Goal: Feedback & Contribution: Contribute content

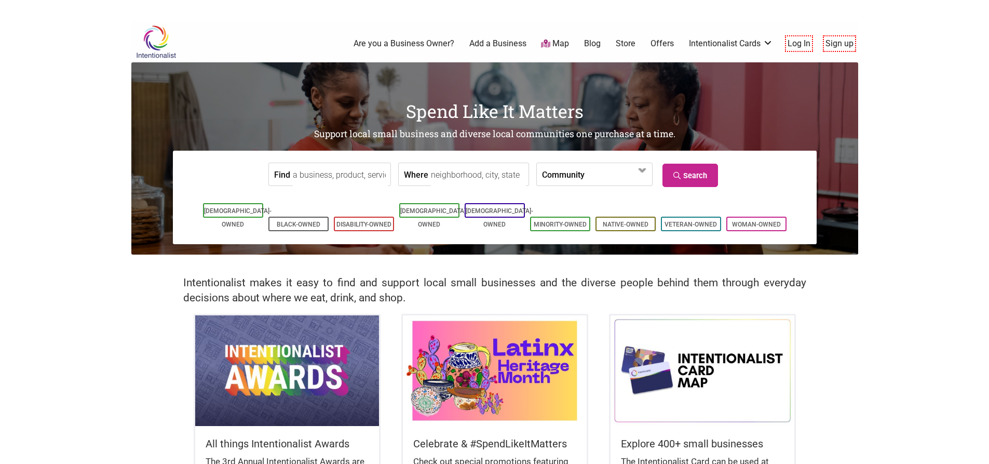
click at [842, 39] on link "Sign up" at bounding box center [839, 43] width 28 height 11
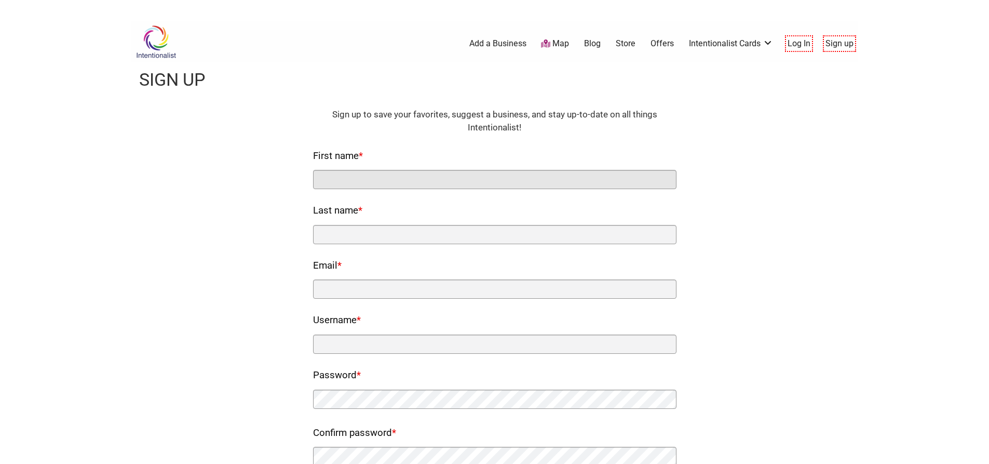
click at [431, 185] on input "First name *" at bounding box center [494, 179] width 363 height 19
type input "Dental"
type input "Health Clinic"
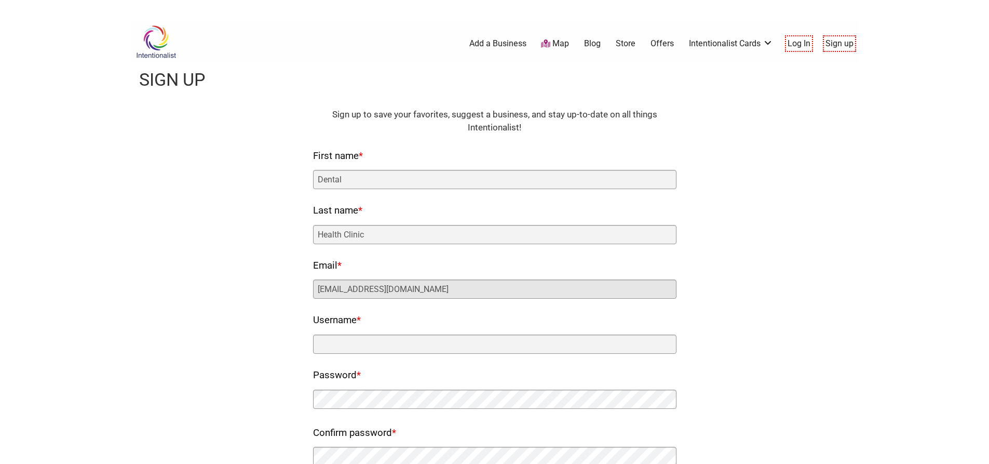
click at [371, 282] on input "admin@dentalhealthclinic.ca" at bounding box center [494, 288] width 363 height 19
type input "dhcetobicoke@gmail.com"
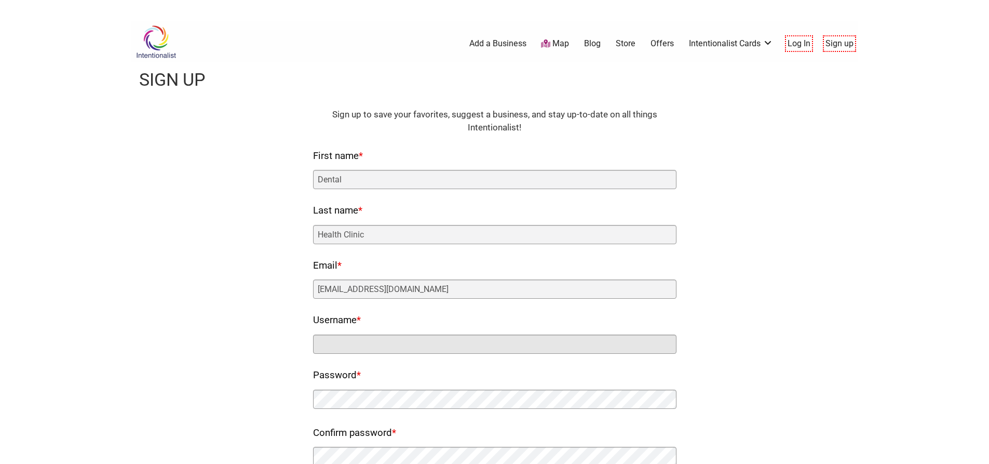
click at [375, 343] on input "Username *" at bounding box center [494, 343] width 363 height 19
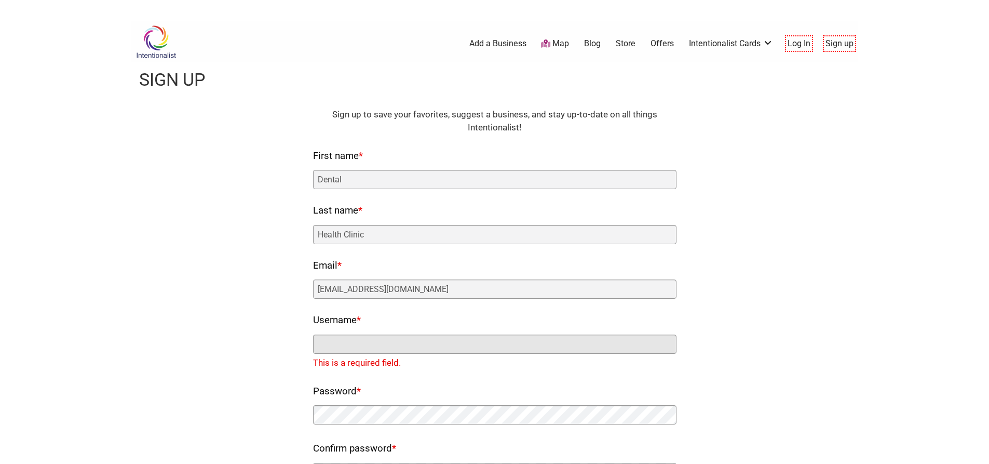
paste input "drmansi"
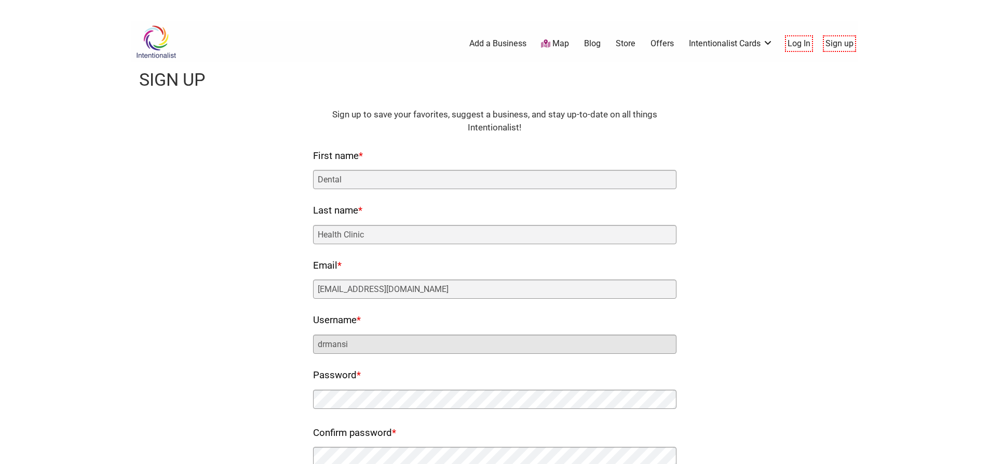
type input "drmansi"
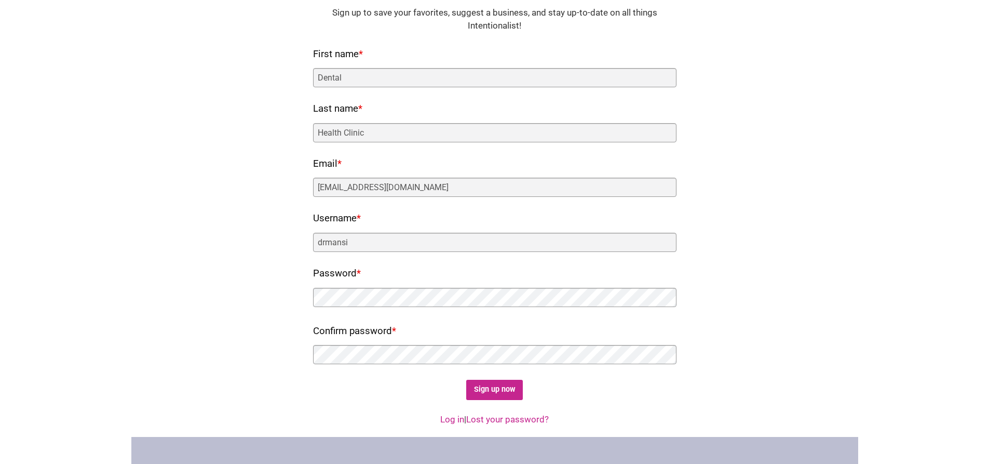
scroll to position [104, 0]
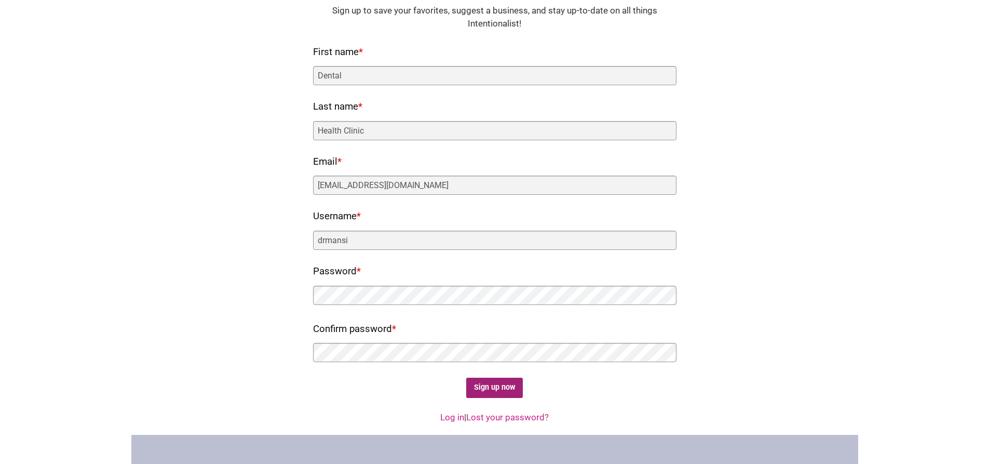
click at [480, 387] on input "Sign up now" at bounding box center [494, 387] width 57 height 20
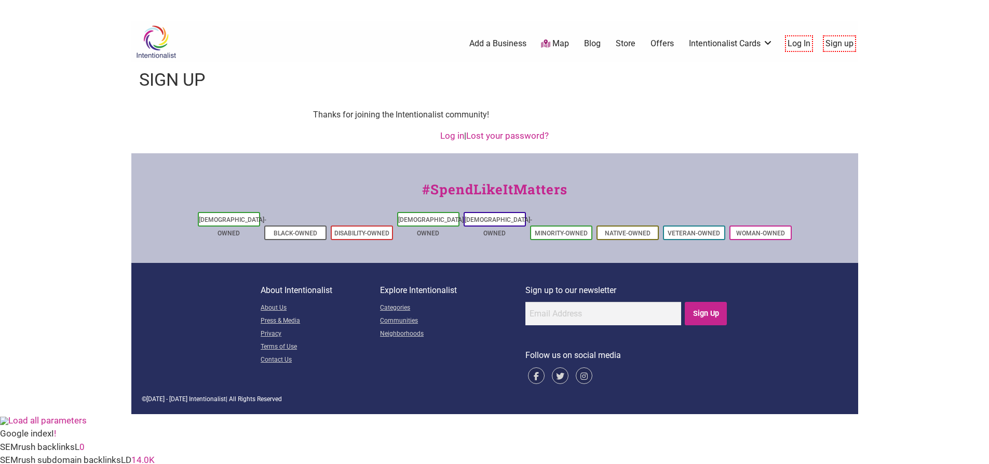
click at [448, 137] on link "Log in" at bounding box center [452, 135] width 24 height 10
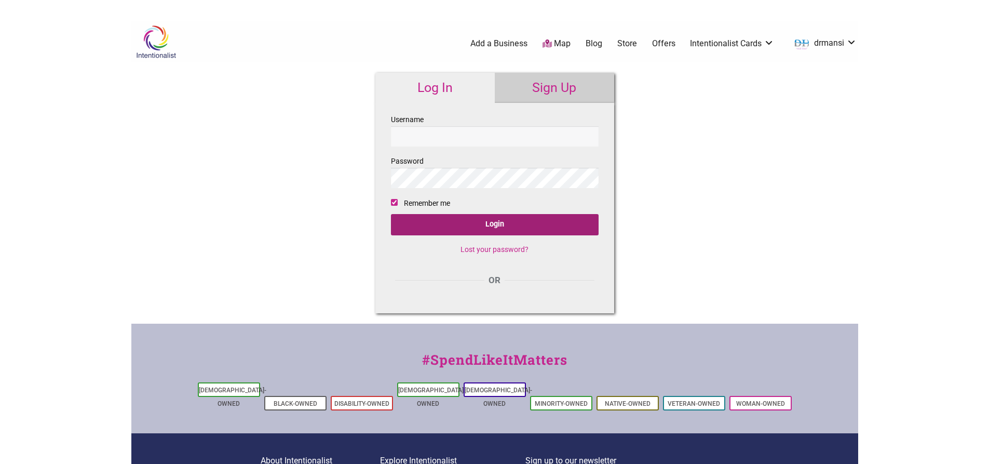
type input "drmansi"
click at [534, 218] on input "Login" at bounding box center [495, 224] width 208 height 21
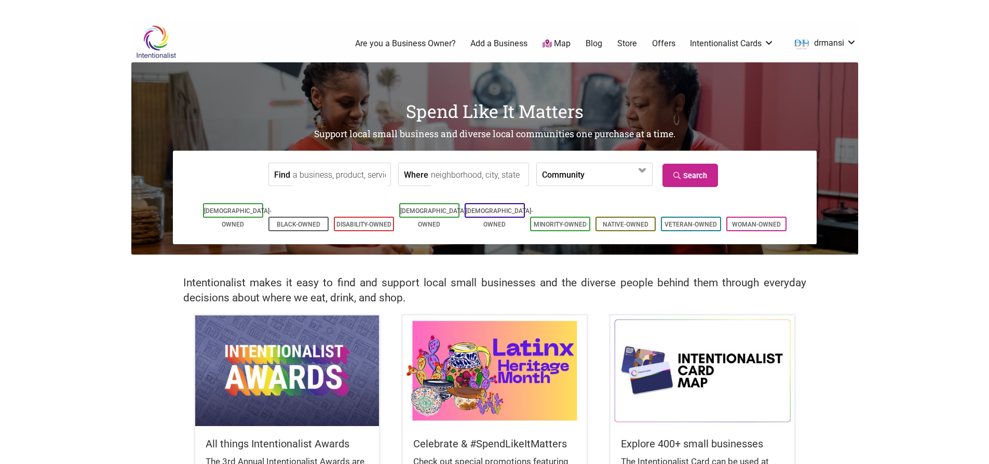
click at [502, 35] on ul "0 Are you a Business Owner? Add a Business Map Blog Store Offers Intentionalist…" at bounding box center [537, 43] width 654 height 19
click at [500, 44] on link "Add a Business" at bounding box center [498, 43] width 57 height 11
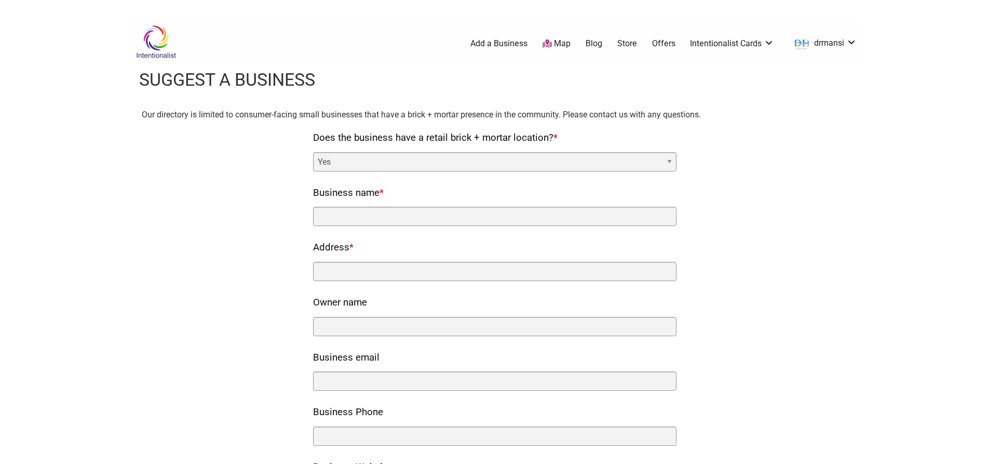
click at [332, 158] on select "Yes No" at bounding box center [494, 161] width 363 height 19
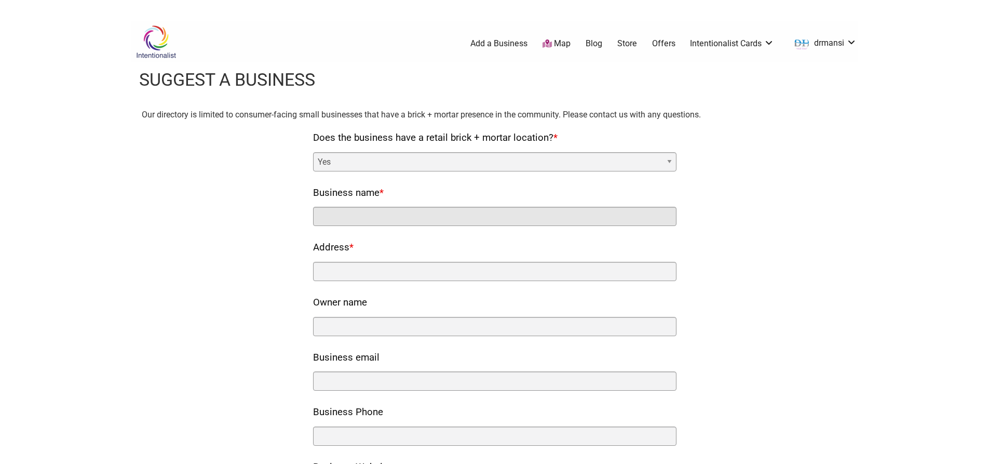
click at [347, 215] on input "Business name *" at bounding box center [494, 216] width 363 height 19
type input "Dental Health Clinic"
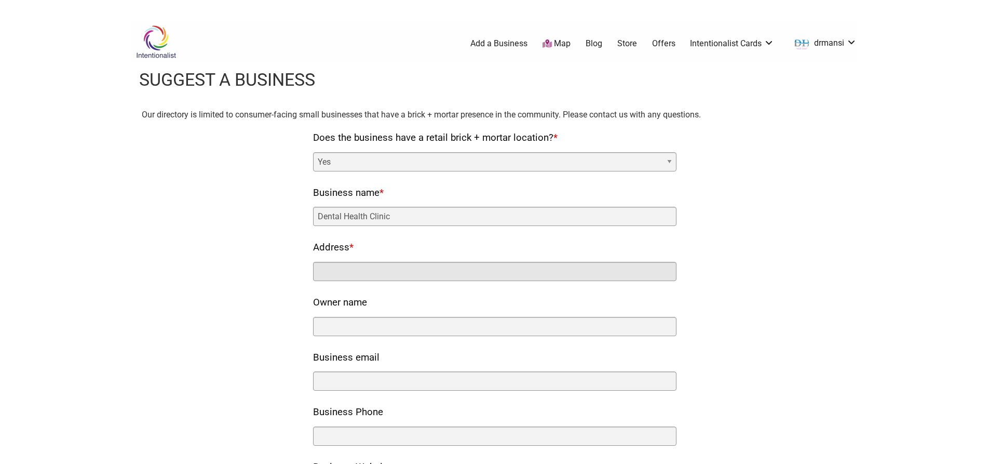
type input "[STREET_ADDRESS]"
type input "Dental Health Clinic"
type input "[EMAIL_ADDRESS][DOMAIN_NAME]"
type input "6476977869"
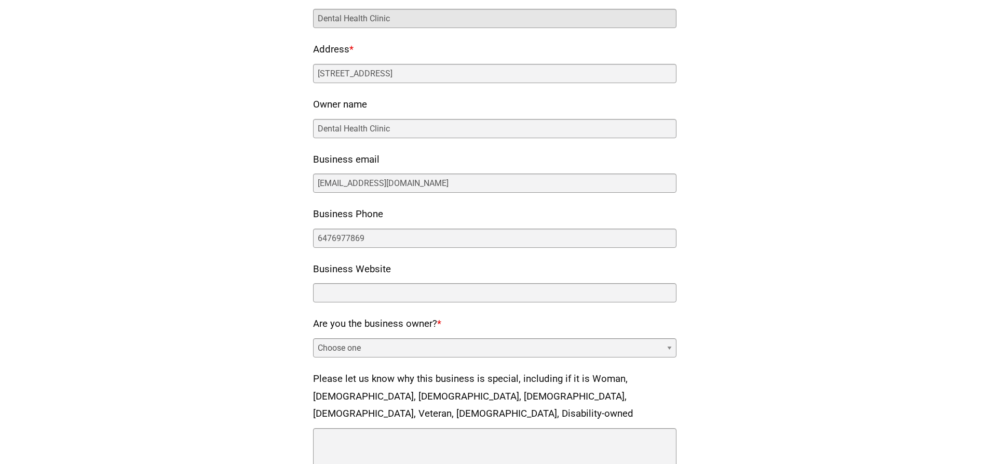
scroll to position [208, 0]
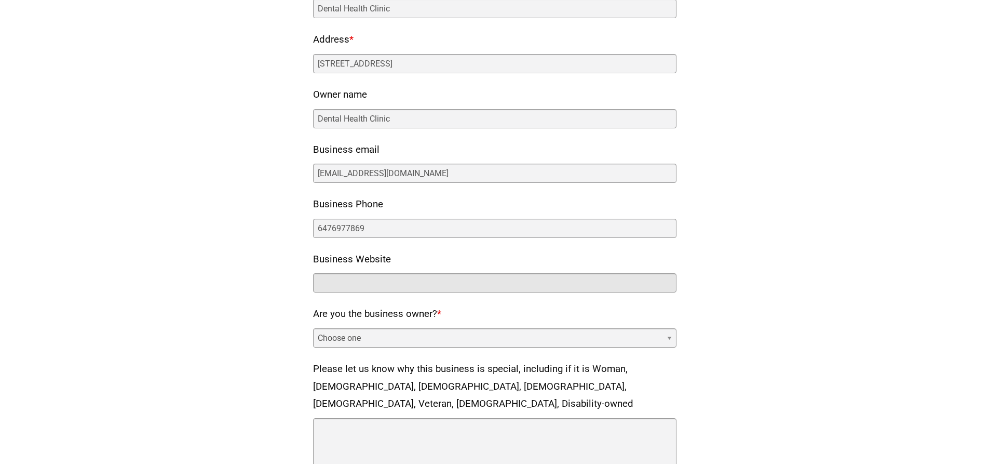
click at [349, 275] on input "Business Website" at bounding box center [494, 282] width 363 height 19
type input "[URL][DOMAIN_NAME]"
click at [371, 337] on select "Choose one Yes No" at bounding box center [494, 337] width 363 height 19
select select "yes"
click at [313, 328] on select "Choose one Yes No" at bounding box center [494, 337] width 363 height 19
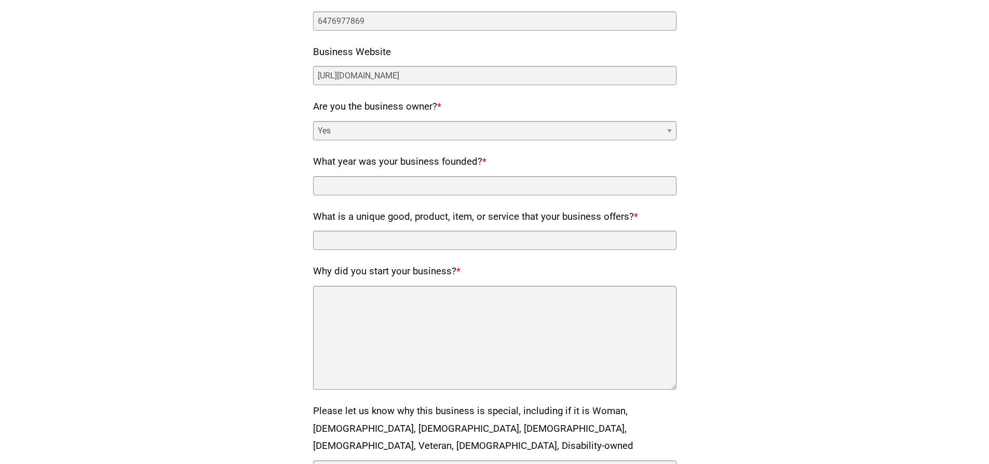
scroll to position [415, 0]
click at [401, 195] on nf-rows-wrap "Does the business have a retail brick + mortar location? * Yes No Business name…" at bounding box center [494, 155] width 363 height 882
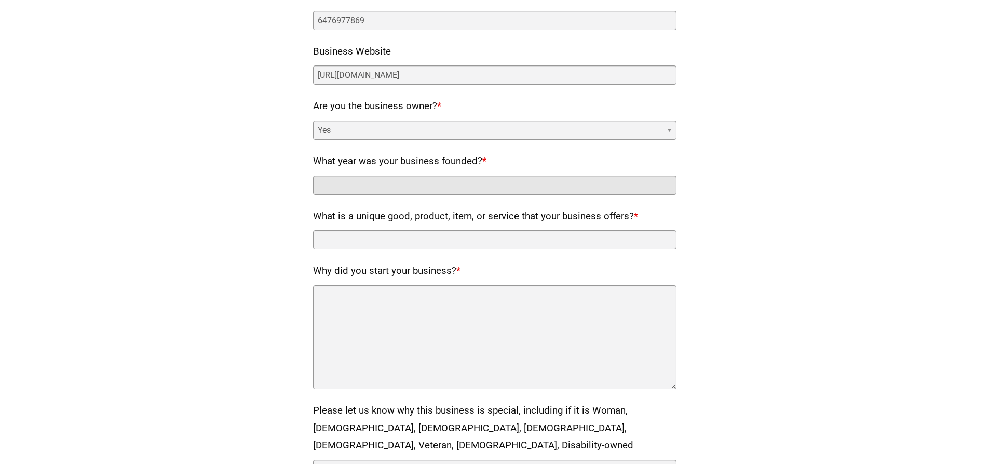
click at [400, 189] on input "What year was your business founded? *" at bounding box center [494, 184] width 363 height 19
type input "2014"
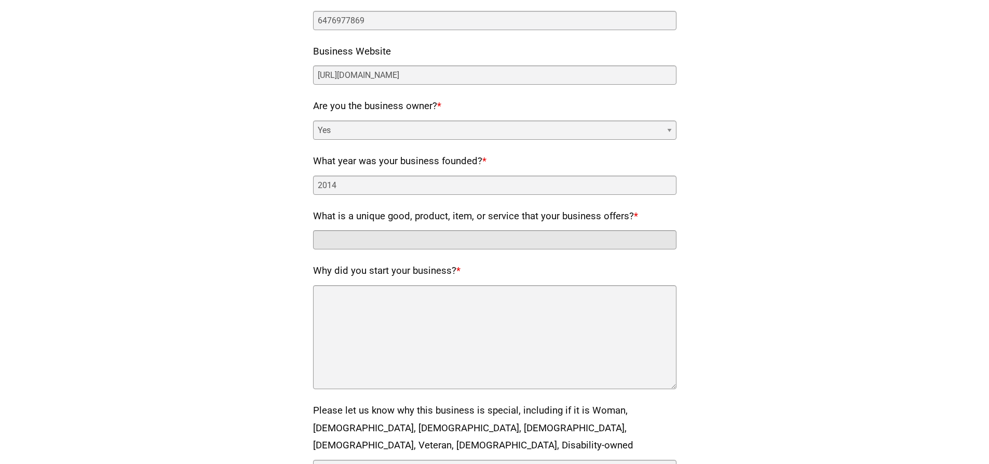
click at [440, 239] on input "What is a unique good, product, item, or service that your business offers? *" at bounding box center [494, 239] width 363 height 19
drag, startPoint x: 368, startPoint y: 240, endPoint x: 501, endPoint y: 241, distance: 133.4
click at [501, 241] on input "Dental Health Clinic" at bounding box center [494, 239] width 363 height 19
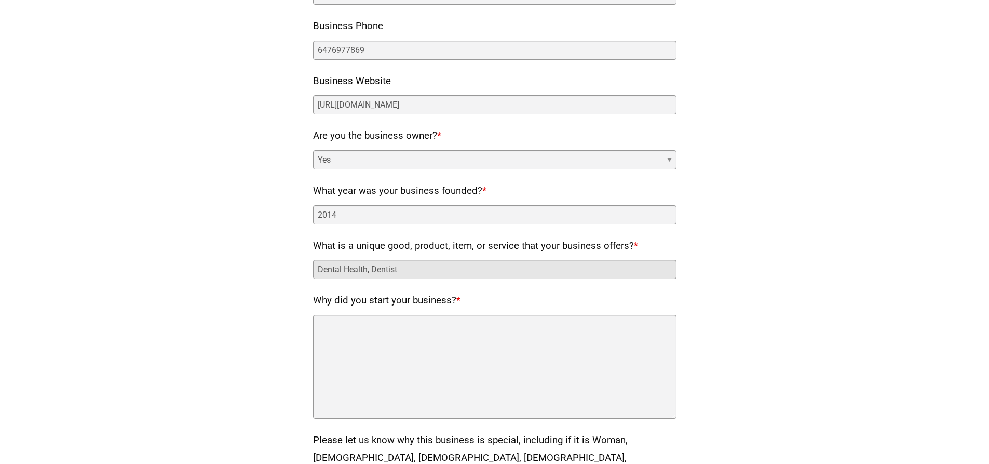
scroll to position [363, 0]
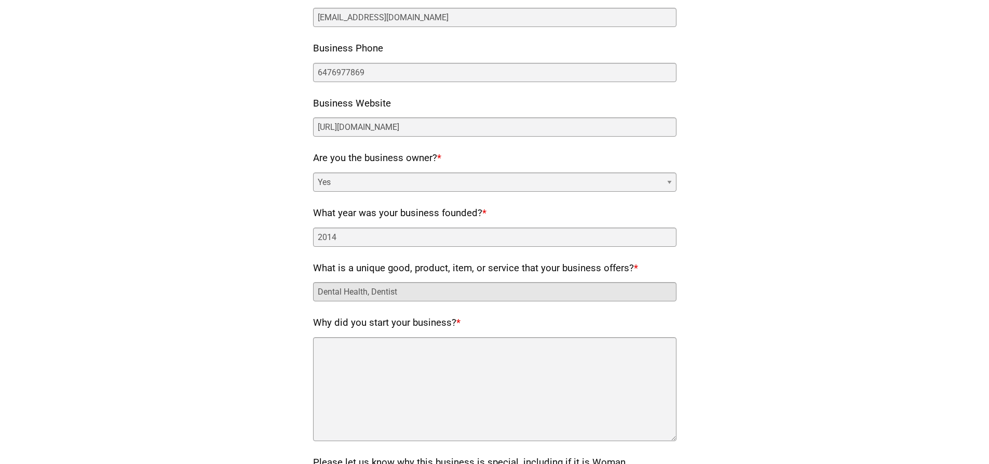
type input "Dental Health, Dentist"
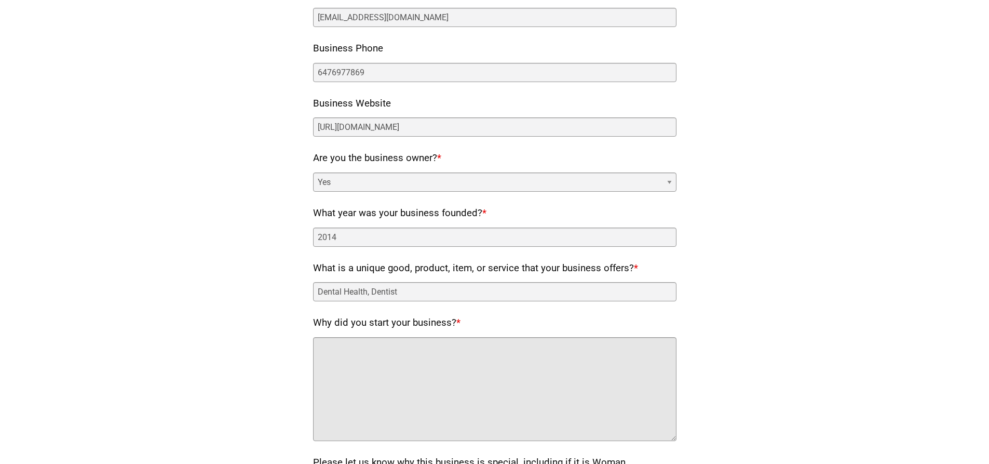
click at [404, 391] on textarea "Why did you start your business? *" at bounding box center [494, 389] width 363 height 104
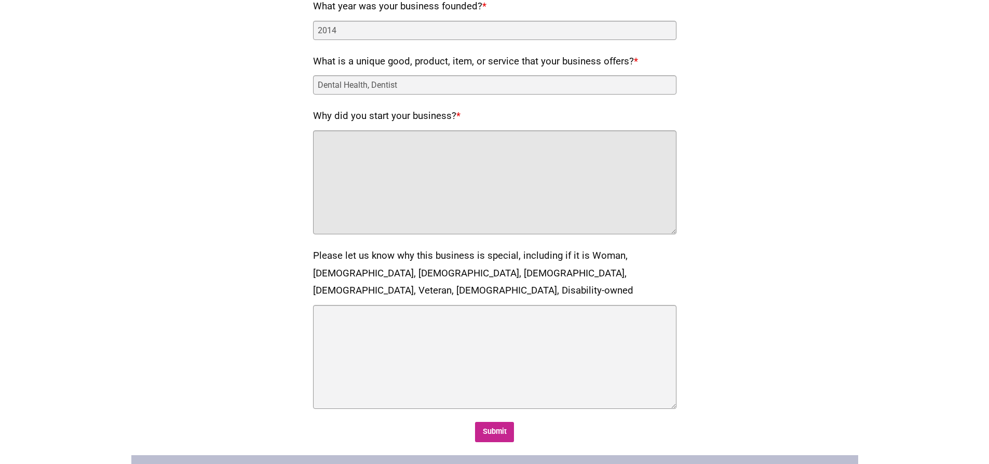
scroll to position [571, 0]
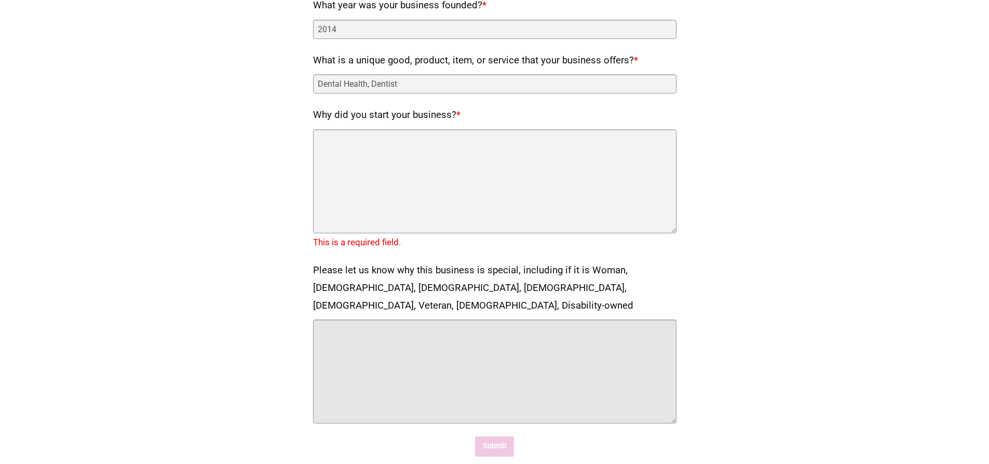
click at [360, 319] on textarea "Please let us know why this business is special, including if it is Woman, [DEM…" at bounding box center [494, 371] width 363 height 104
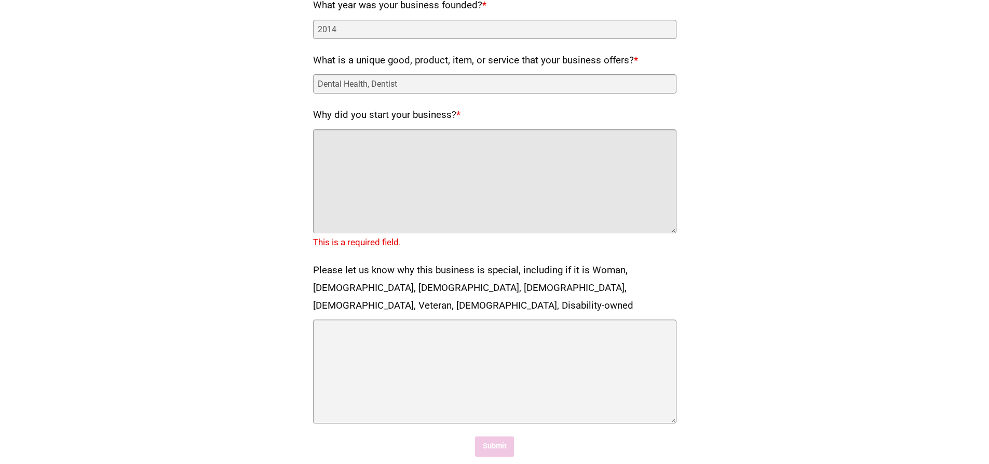
click at [463, 196] on textarea "Why did you start your business? *" at bounding box center [494, 181] width 363 height 104
paste textarea "Dental Health Clinic is a trusted Dental Office in [GEOGRAPHIC_DATA] providing …"
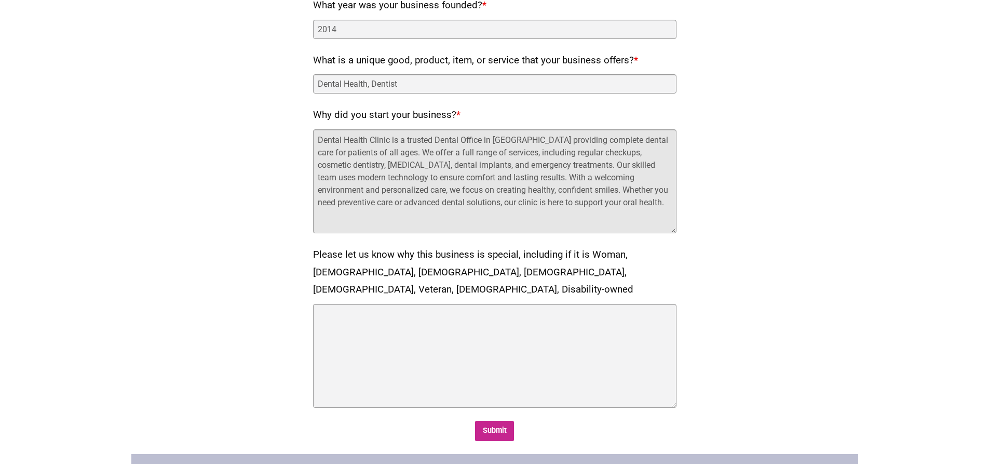
type textarea "Dental Health Clinic is a trusted Dental Office in [GEOGRAPHIC_DATA] providing …"
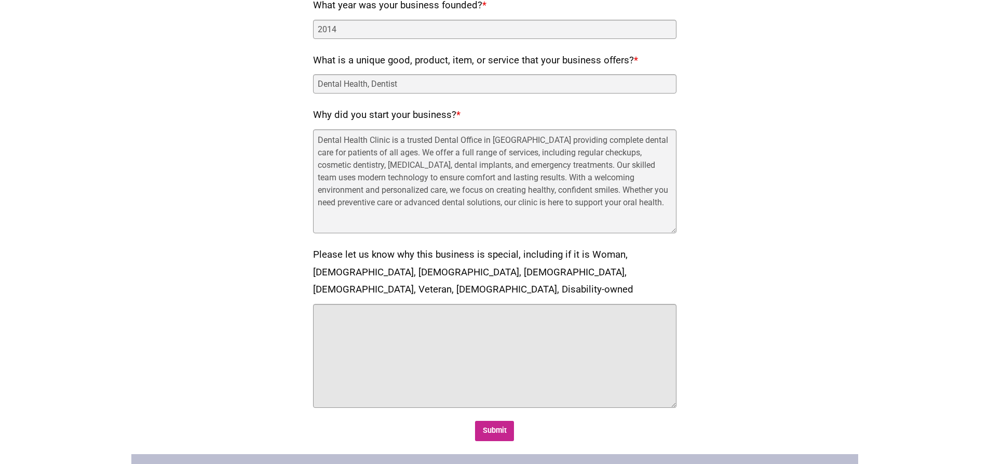
click at [419, 335] on textarea "Please let us know why this business is special, including if it is Woman, [DEM…" at bounding box center [494, 356] width 363 height 104
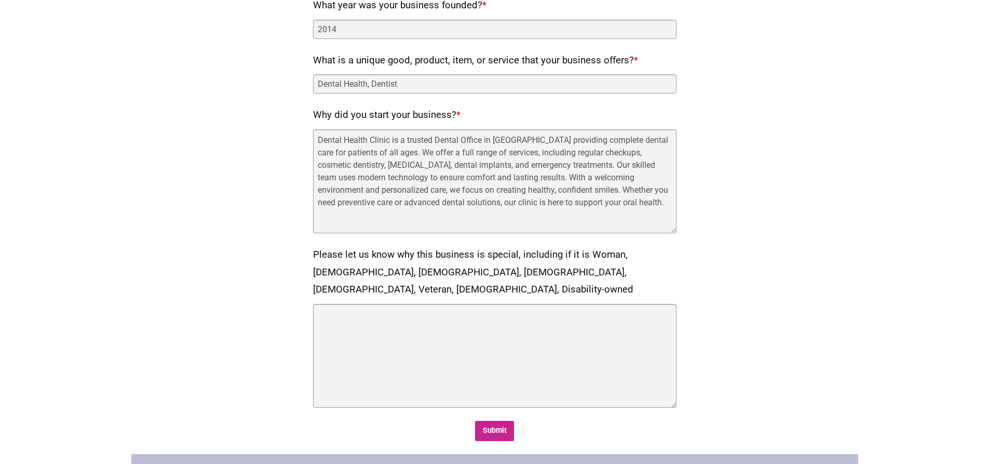
click at [424, 268] on label "Please let us know why this business is special, including if it is Woman, [DEM…" at bounding box center [494, 272] width 363 height 52
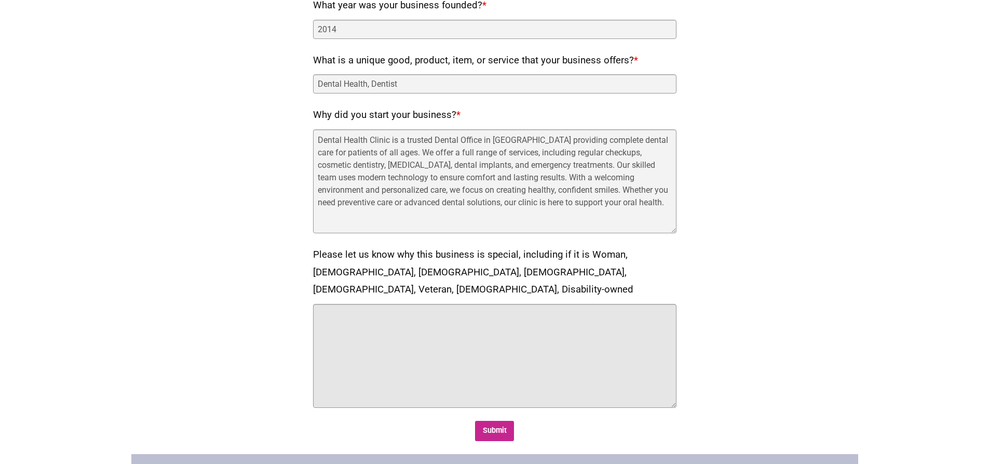
click at [424, 304] on textarea "Please let us know why this business is special, including if it is Woman, [DEM…" at bounding box center [494, 356] width 363 height 104
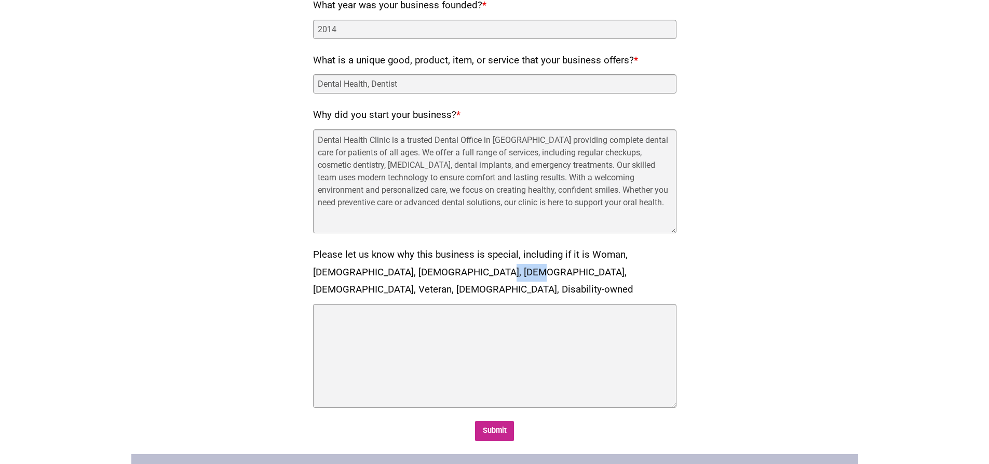
click at [424, 268] on label "Please let us know why this business is special, including if it is Woman, [DEM…" at bounding box center [494, 272] width 363 height 52
click at [424, 304] on textarea "Please let us know why this business is special, including if it is Woman, [DEM…" at bounding box center [494, 356] width 363 height 104
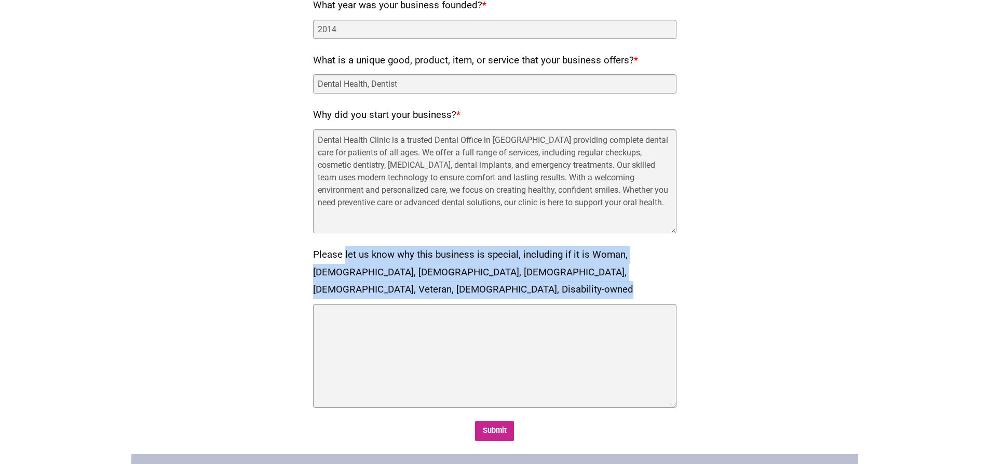
click at [424, 268] on label "Please let us know why this business is special, including if it is Woman, [DEM…" at bounding box center [494, 272] width 363 height 52
click at [424, 304] on textarea "Please let us know why this business is special, including if it is Woman, [DEM…" at bounding box center [494, 356] width 363 height 104
copy div "Please let us know why this business is special, including if it is Woman, [DEM…"
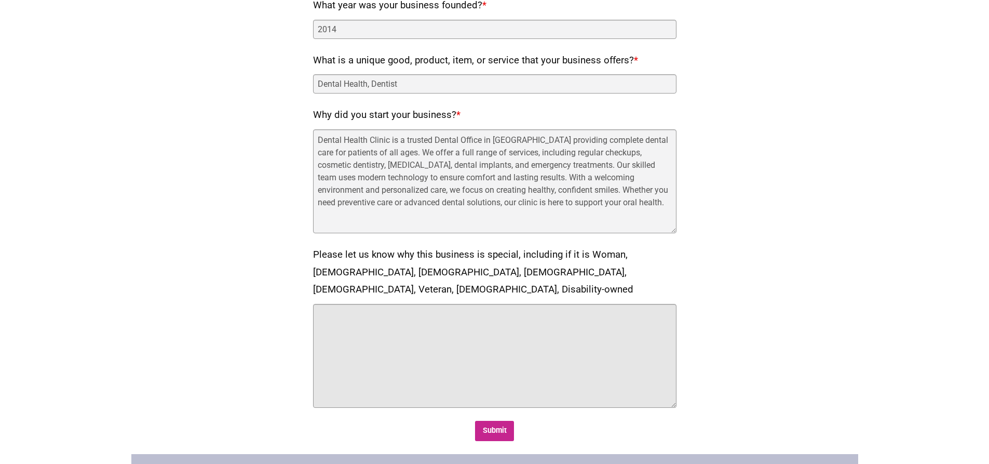
click at [353, 325] on textarea "Please let us know why this business is special, including if it is Woman, [DEM…" at bounding box center [494, 356] width 363 height 104
paste textarea "They offer flexible payment/financing options and accept many insurance plans, …"
type textarea "They offer flexible payment/financing options and accept many insurance plans, …"
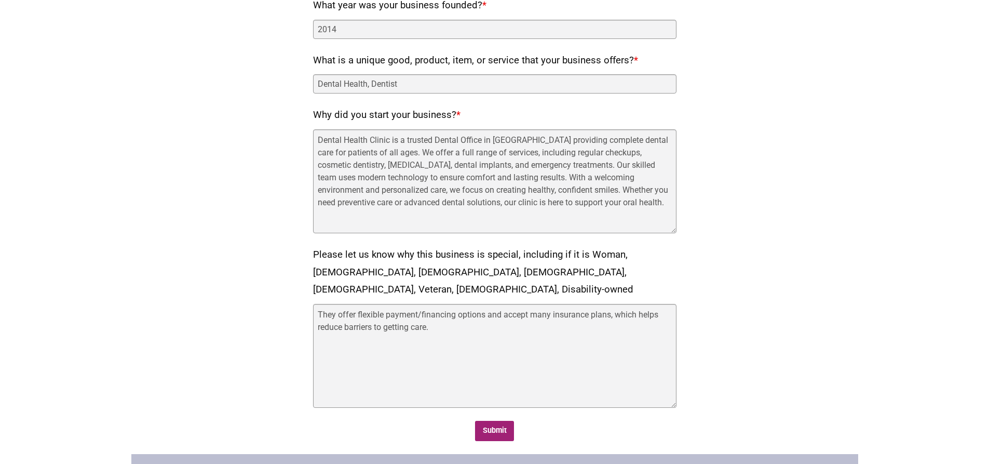
click at [494, 420] on input "Submit" at bounding box center [494, 430] width 39 height 20
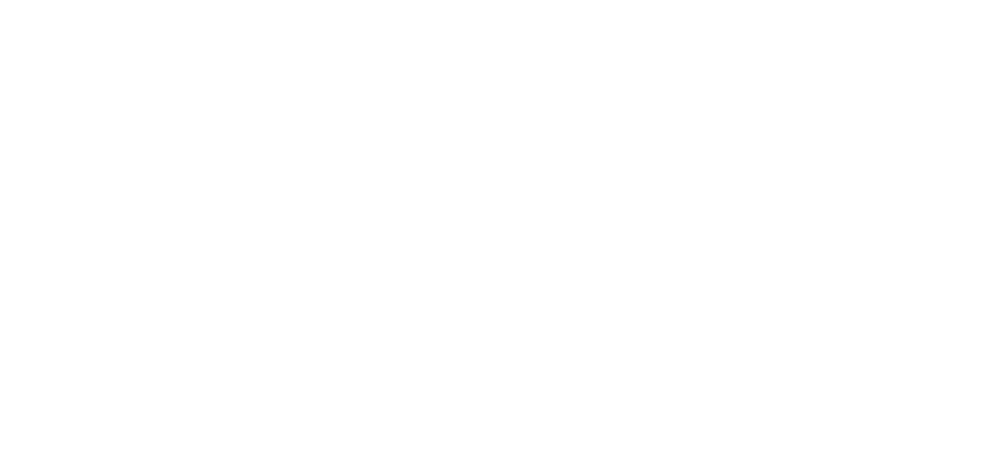
scroll to position [0, 0]
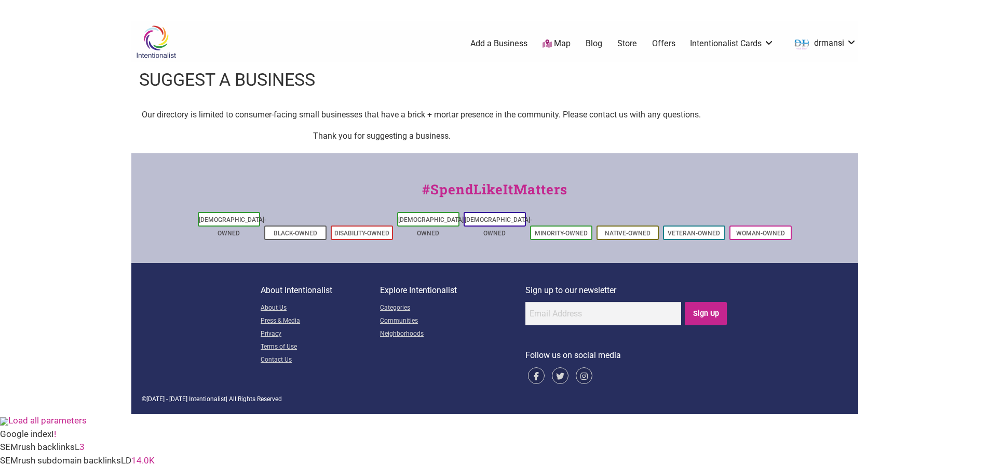
click at [446, 135] on p "Thank you for suggesting a business." at bounding box center [494, 135] width 363 height 13
